Goal: Task Accomplishment & Management: Use online tool/utility

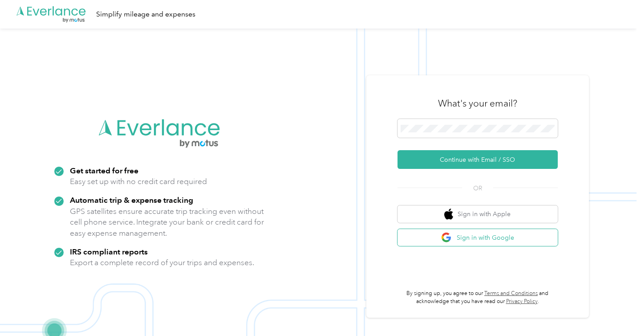
click at [468, 237] on button "Sign in with Google" at bounding box center [478, 237] width 160 height 17
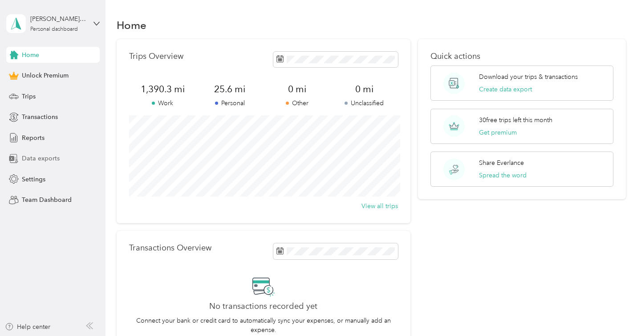
click at [42, 157] on span "Data exports" at bounding box center [41, 158] width 38 height 9
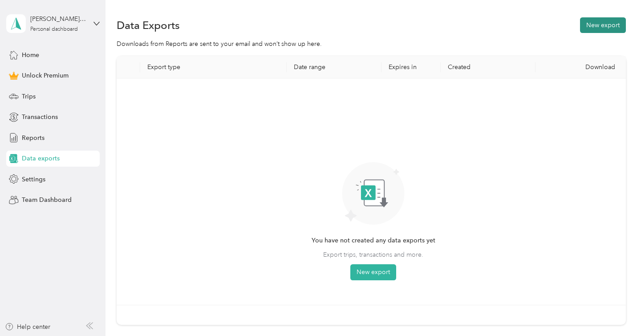
click at [606, 28] on button "New export" at bounding box center [603, 25] width 46 height 16
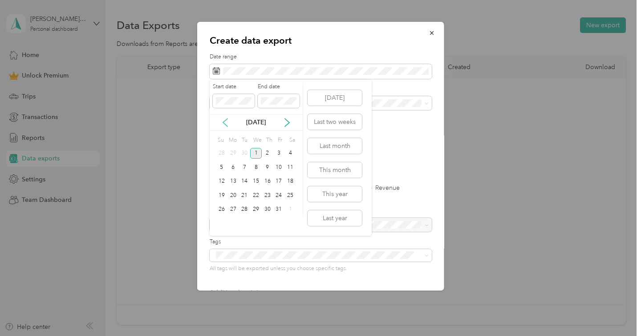
click at [226, 120] on icon at bounding box center [225, 122] width 9 height 9
click at [244, 181] on div "16" at bounding box center [245, 181] width 12 height 11
click at [245, 210] on div "30" at bounding box center [245, 209] width 12 height 11
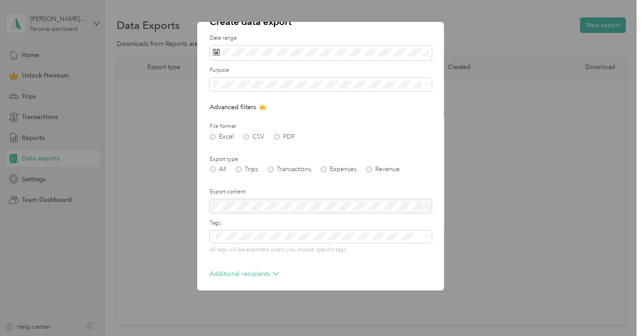
scroll to position [55, 0]
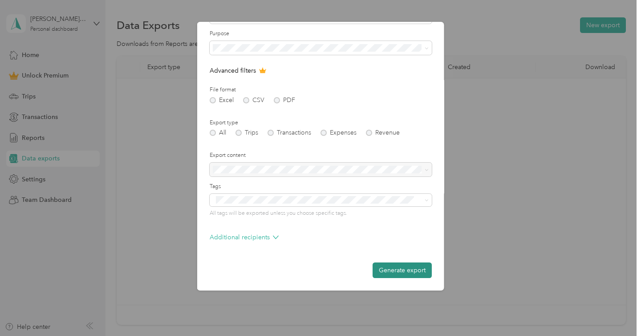
click at [394, 267] on button "Generate export" at bounding box center [402, 270] width 59 height 16
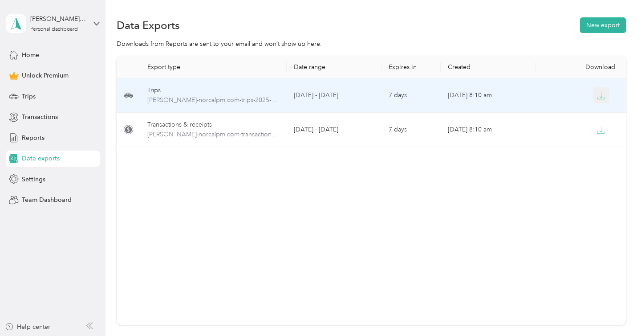
click at [601, 97] on icon "button" at bounding box center [601, 94] width 3 height 5
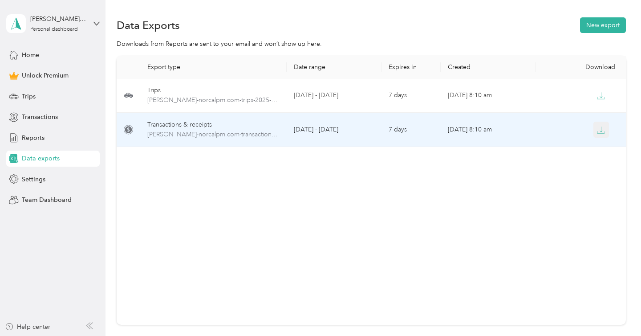
click at [604, 131] on icon "button" at bounding box center [601, 130] width 8 height 8
